Goal: Task Accomplishment & Management: Manage account settings

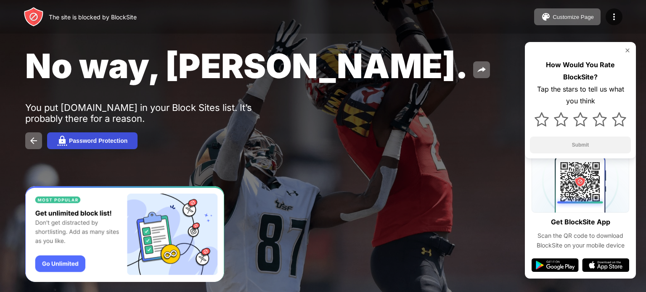
click at [61, 139] on img at bounding box center [62, 141] width 10 height 10
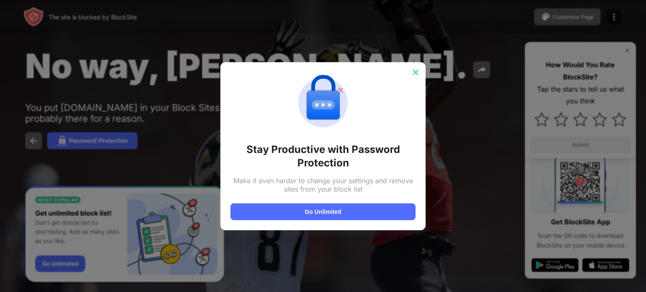
click at [417, 69] on img at bounding box center [415, 72] width 8 height 8
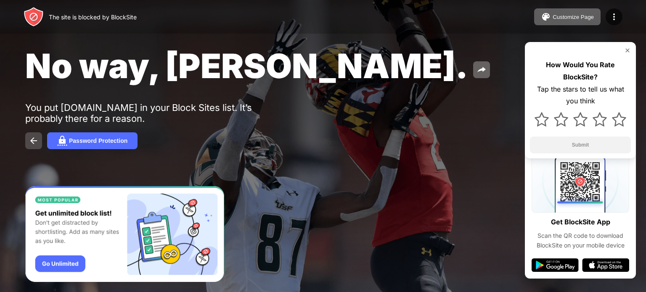
click at [30, 142] on img at bounding box center [34, 141] width 10 height 10
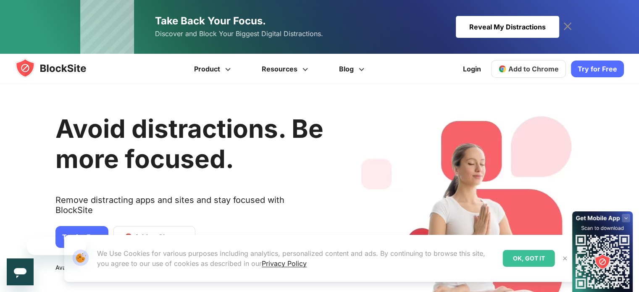
click at [476, 64] on link "Login" at bounding box center [472, 69] width 28 height 20
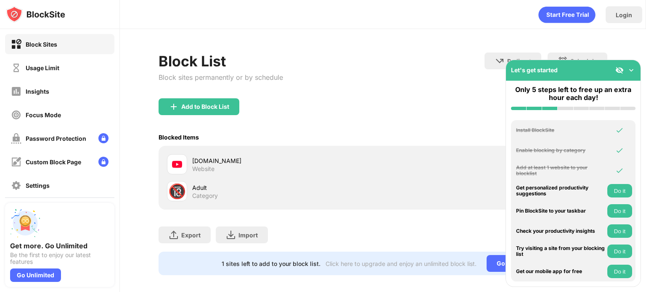
click at [442, 114] on div "Add to Block List" at bounding box center [382, 113] width 449 height 30
click at [632, 67] on img at bounding box center [631, 70] width 8 height 8
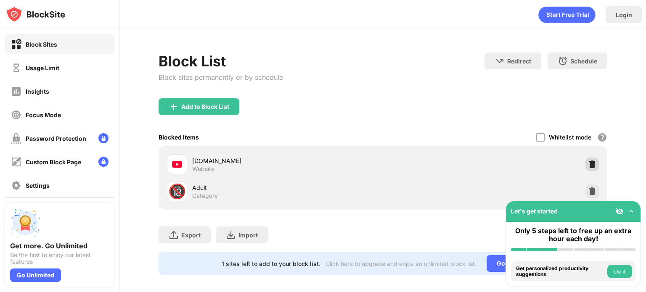
click at [588, 163] on img at bounding box center [592, 164] width 8 height 8
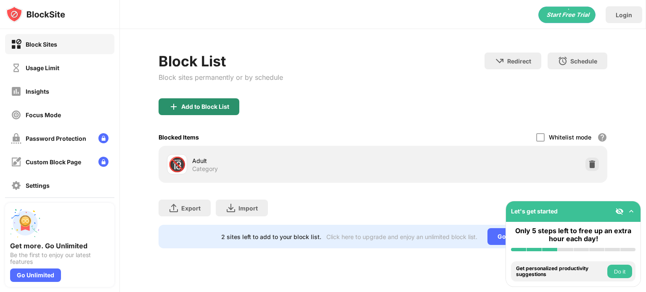
click at [188, 103] on div "Add to Block List" at bounding box center [205, 106] width 48 height 7
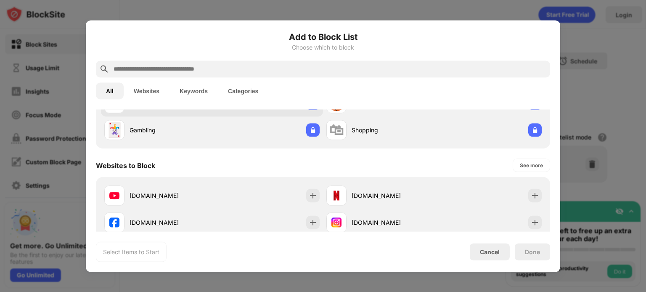
scroll to position [84, 0]
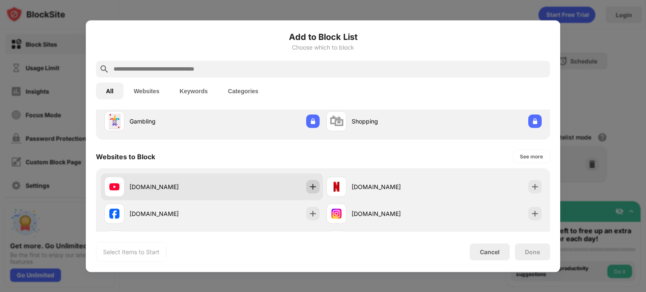
click at [309, 185] on img at bounding box center [313, 186] width 8 height 8
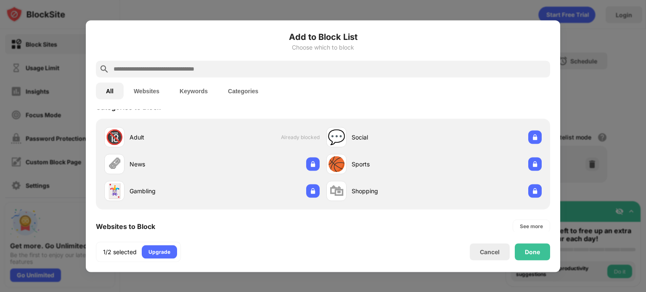
scroll to position [0, 0]
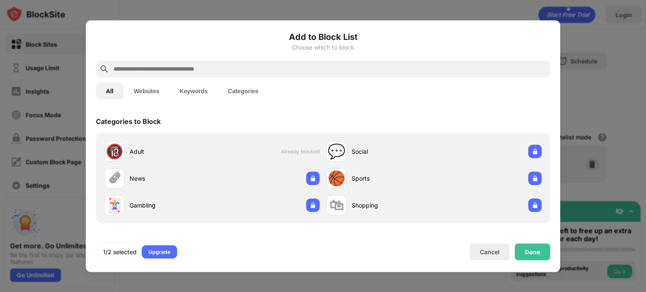
click at [201, 72] on input "text" at bounding box center [330, 69] width 434 height 10
click at [197, 69] on input "text" at bounding box center [330, 69] width 434 height 10
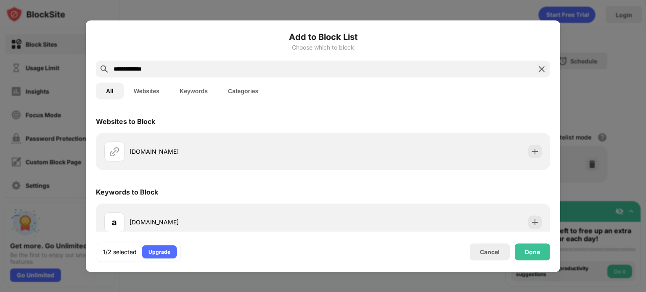
scroll to position [8, 0]
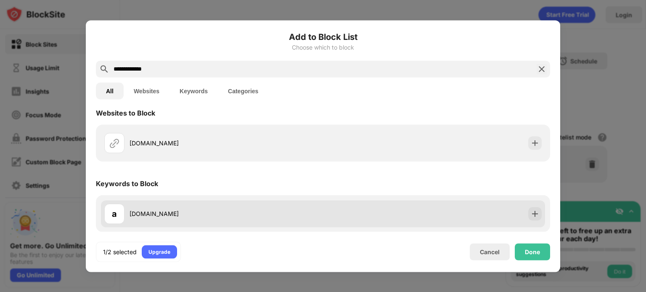
type input "**********"
click at [343, 210] on div "a aniwatchtv.to" at bounding box center [323, 213] width 444 height 27
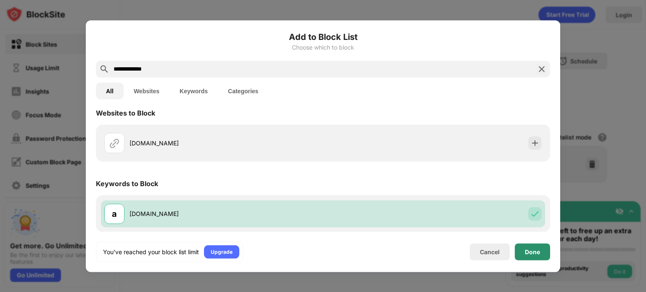
click at [535, 249] on div "Done" at bounding box center [532, 251] width 15 height 7
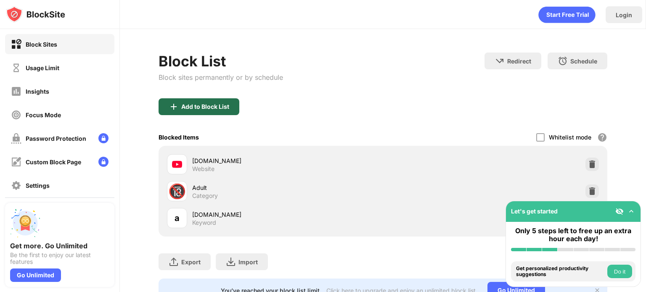
click at [203, 98] on div "Add to Block List" at bounding box center [198, 106] width 81 height 17
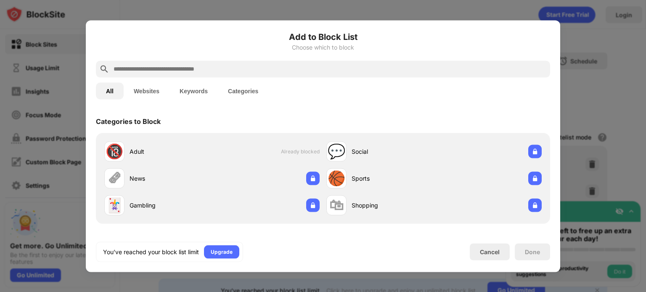
click at [208, 72] on input "text" at bounding box center [330, 69] width 434 height 10
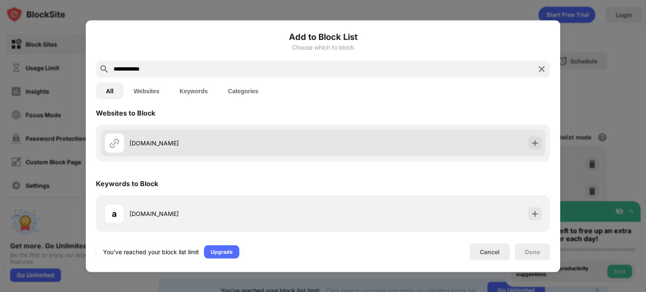
scroll to position [8, 0]
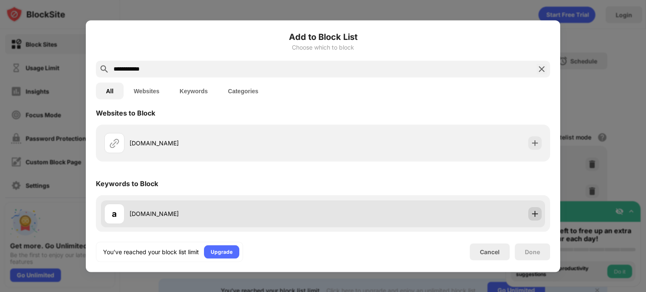
type input "**********"
click at [530, 210] on img at bounding box center [534, 213] width 8 height 8
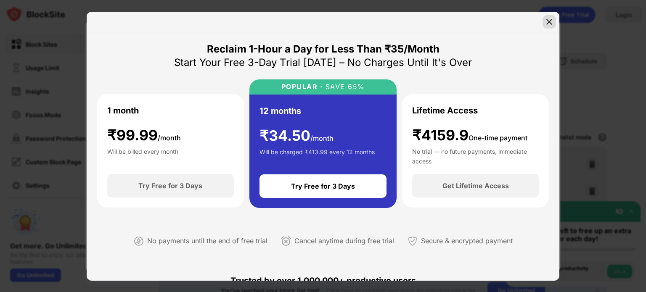
click at [552, 21] on img at bounding box center [549, 22] width 8 height 8
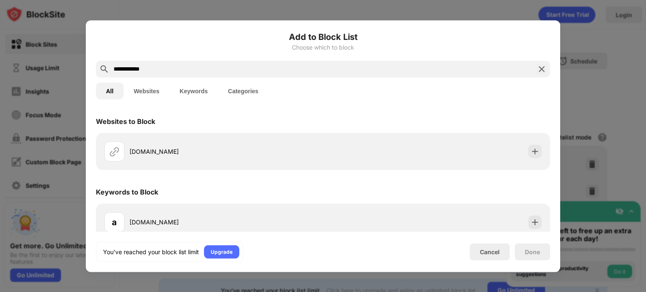
click at [544, 66] on img at bounding box center [541, 69] width 10 height 10
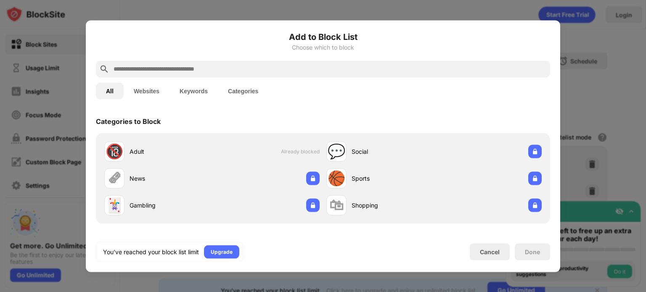
click at [623, 90] on div at bounding box center [323, 146] width 646 height 292
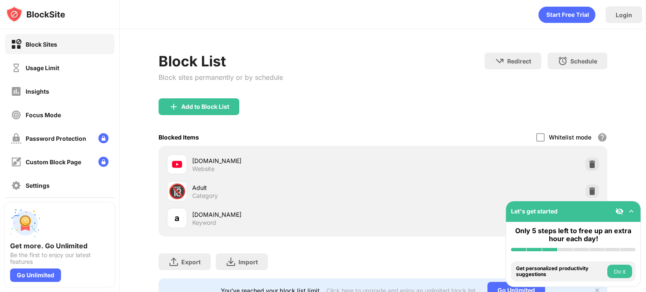
scroll to position [39, 0]
